Goal: Transaction & Acquisition: Book appointment/travel/reservation

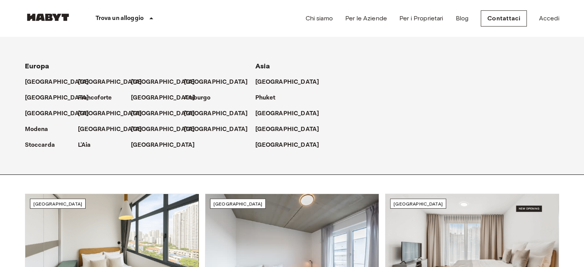
click at [151, 20] on icon at bounding box center [151, 18] width 9 height 9
click at [131, 21] on p "Trova un alloggio" at bounding box center [120, 18] width 48 height 9
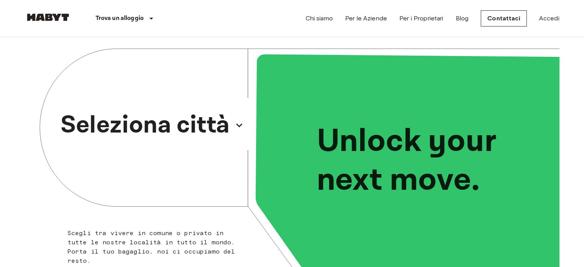
click at [196, 123] on p "Seleziona città" at bounding box center [145, 125] width 169 height 37
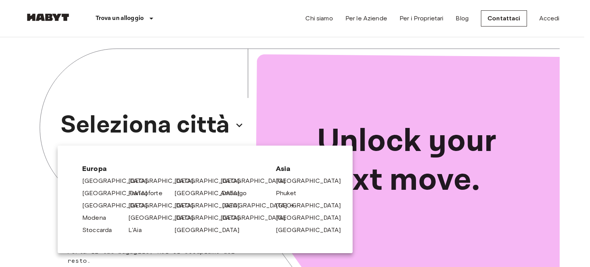
click at [224, 204] on link "[GEOGRAPHIC_DATA]" at bounding box center [258, 205] width 73 height 9
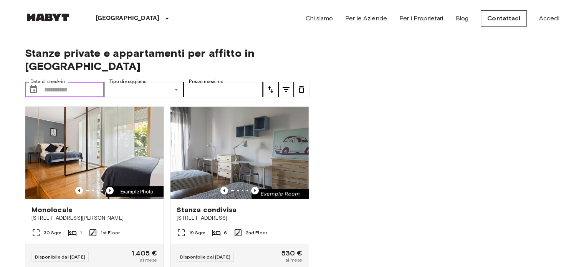
click at [64, 82] on input "Data di check-in" at bounding box center [74, 89] width 60 height 15
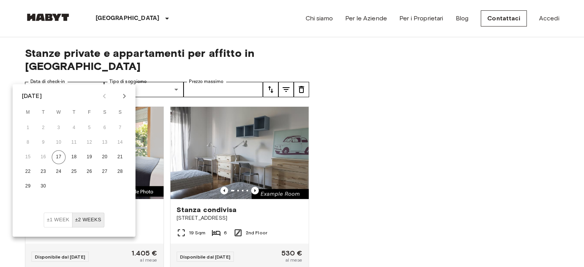
click at [125, 96] on icon "Next month" at bounding box center [124, 96] width 3 height 5
click at [60, 127] on button "1" at bounding box center [59, 128] width 14 height 14
type input "**********"
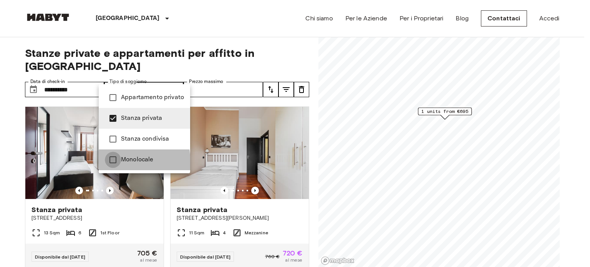
type input "**********"
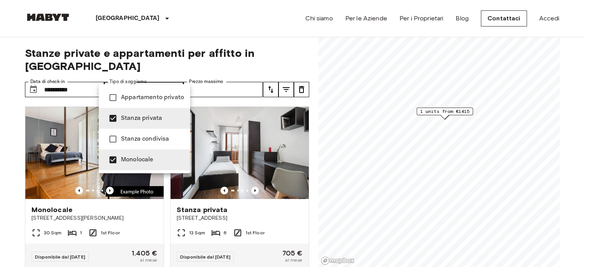
click at [248, 72] on div at bounding box center [295, 133] width 590 height 267
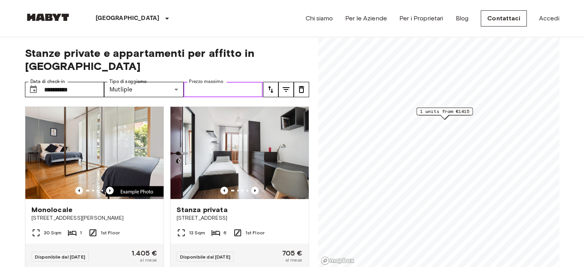
click at [248, 82] on input "Prezzo massimo" at bounding box center [224, 89] width 80 height 15
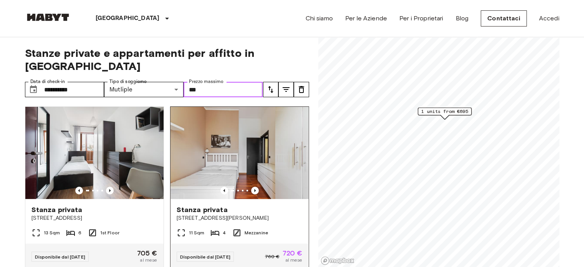
type input "***"
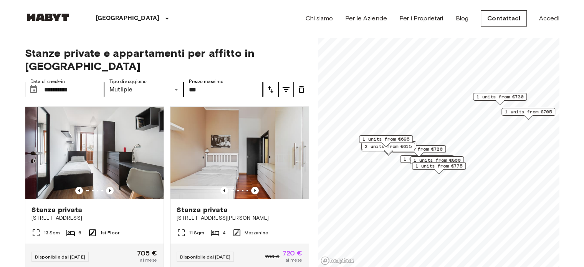
click at [433, 147] on span "1 units from €720" at bounding box center [419, 149] width 47 height 7
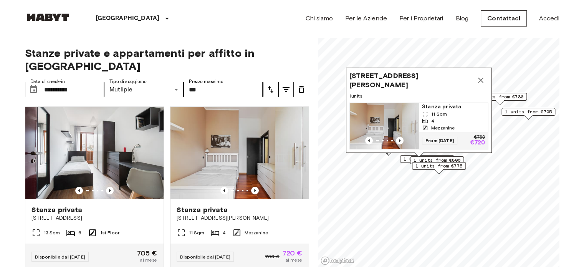
click at [404, 71] on span "Via Giuseppe Massarenti 13, 20148 Milano, IT" at bounding box center [412, 80] width 124 height 18
click at [383, 71] on span "Via Giuseppe Massarenti 13, 20148 Milano, IT" at bounding box center [412, 80] width 124 height 18
click at [194, 205] on span "Stanza privata" at bounding box center [202, 209] width 51 height 9
